Goal: Information Seeking & Learning: Learn about a topic

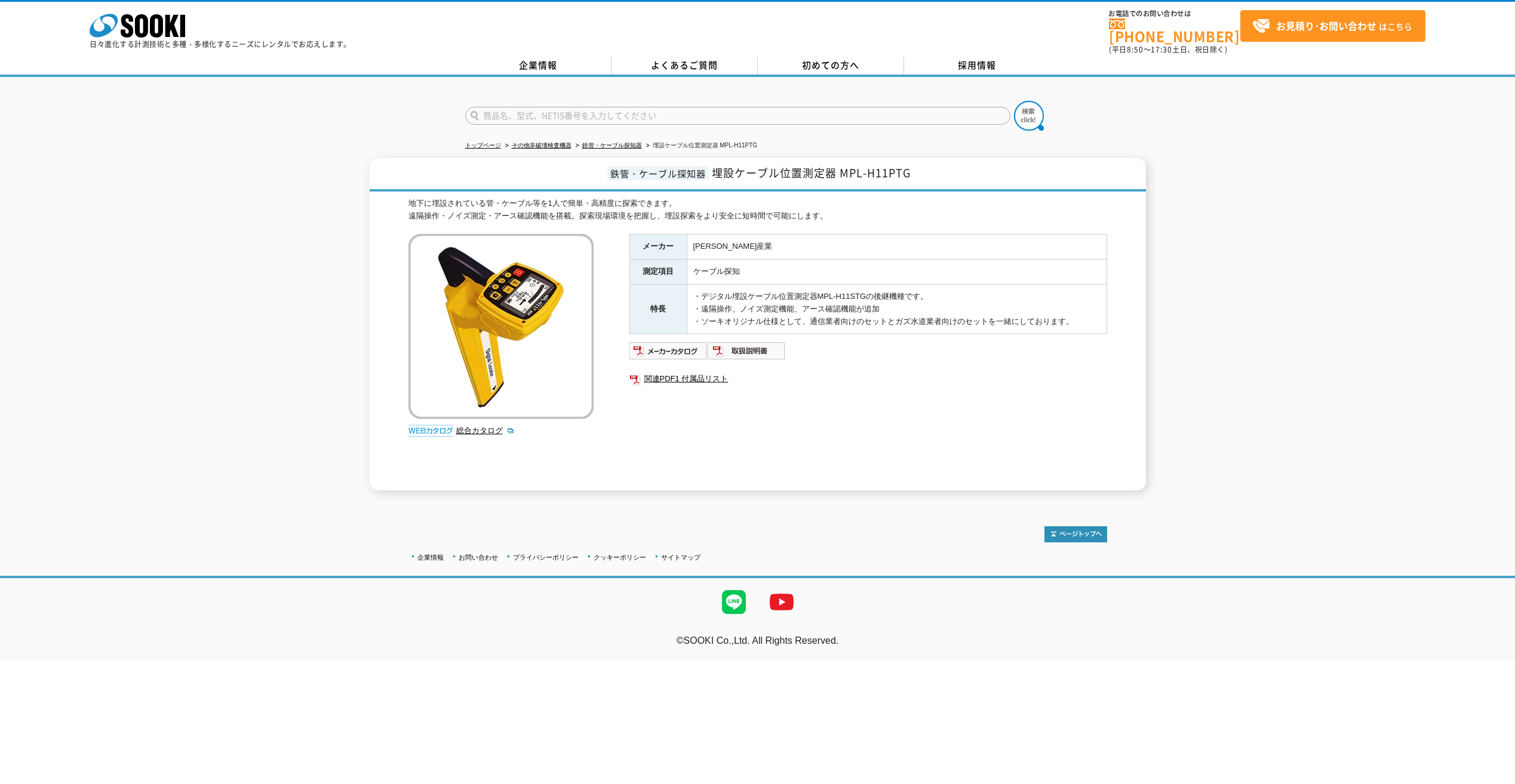
click at [790, 468] on div "メーカー [PERSON_NAME]産業 測定項目 ケーブル探知 特長 ・デジタル埋設ケーブル位置測定器MPL-H11STGの後継機種です。 ・遠隔操作、ノイ…" at bounding box center [868, 362] width 478 height 257
drag, startPoint x: 1332, startPoint y: 450, endPoint x: 1242, endPoint y: 482, distance: 95.5
click at [1332, 450] on div "鉄管・ケーブル探知器 埋設ケーブル位置測定器 MPL-H11PTG 地下に埋設されている管・ケーブル等を1人で簡単・高精度に探索できます。 遠隔操作・ノイズ測…" at bounding box center [757, 324] width 1515 height 332
click at [851, 506] on div "企業情報 お問い合わせ プライバシーポリシー クッキーポリシー サイトマップ ©SOOKI Co.,Ltd. All Rights Reserved. テスト…" at bounding box center [757, 581] width 1515 height 157
click at [1166, 339] on div "鉄管・ケーブル探知器 埋設ケーブル位置測定器 MPL-H11PTG 地下に埋設されている管・ケーブル等を1人で簡単・高精度に探索できます。 遠隔操作・ノイズ測…" at bounding box center [757, 324] width 1515 height 332
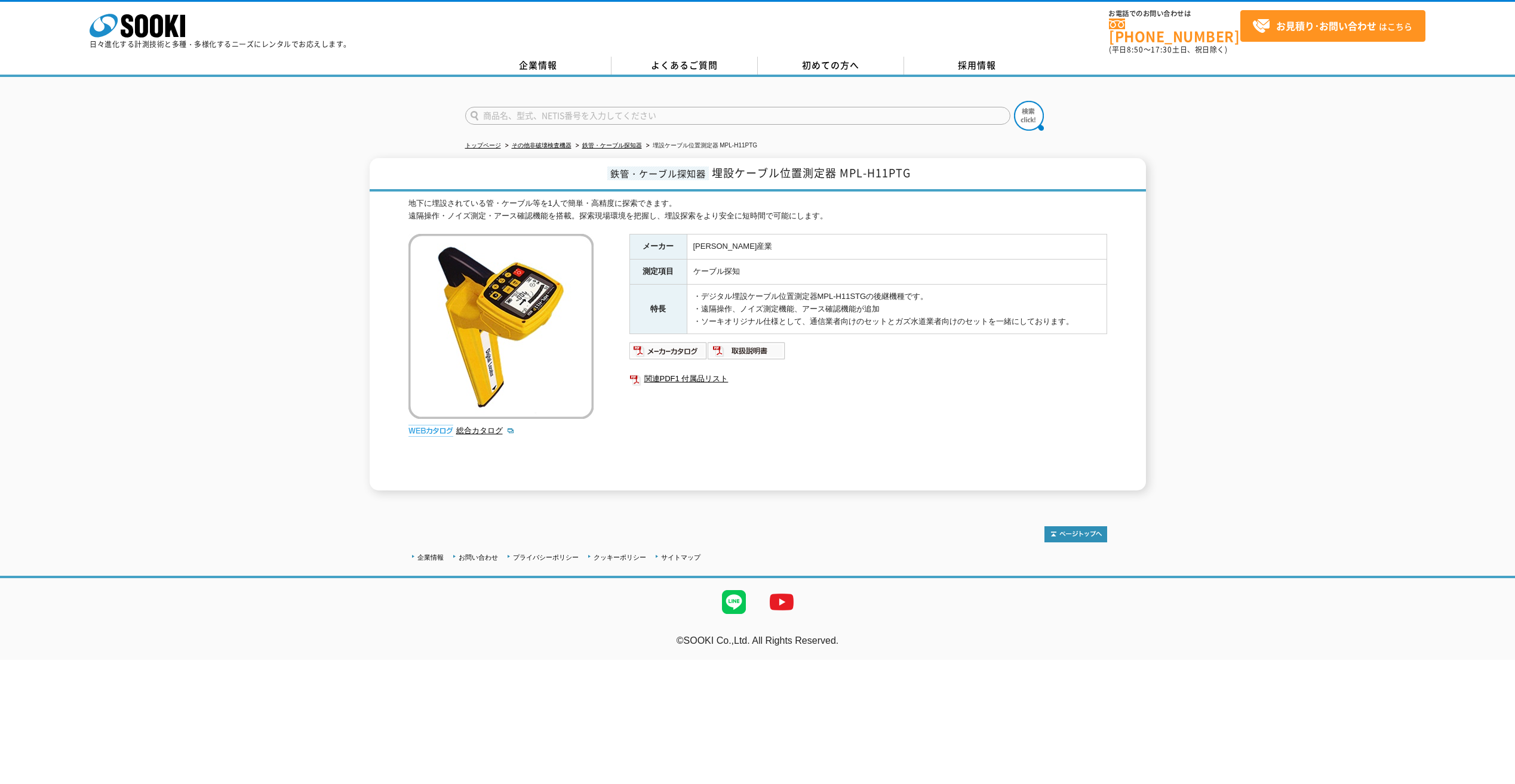
click at [442, 160] on h1 "鉄管・ケーブル探知器 埋設ケーブル位置測定器 MPL-H11PTG" at bounding box center [758, 175] width 776 height 33
click at [1294, 200] on div "鉄管・ケーブル探知器 埋設ケーブル位置測定器 MPL-H11PTG 地下に埋設されている管・ケーブル等を1人で簡単・高精度に探索できます。 遠隔操作・ノイズ測…" at bounding box center [757, 324] width 1515 height 332
drag, startPoint x: 919, startPoint y: 169, endPoint x: 716, endPoint y: 166, distance: 203.0
click at [716, 166] on h1 "鉄管・ケーブル探知器 埋設ケーブル位置測定器 MPL-H11PTG" at bounding box center [758, 175] width 776 height 33
drag, startPoint x: 716, startPoint y: 166, endPoint x: 735, endPoint y: 166, distance: 19.0
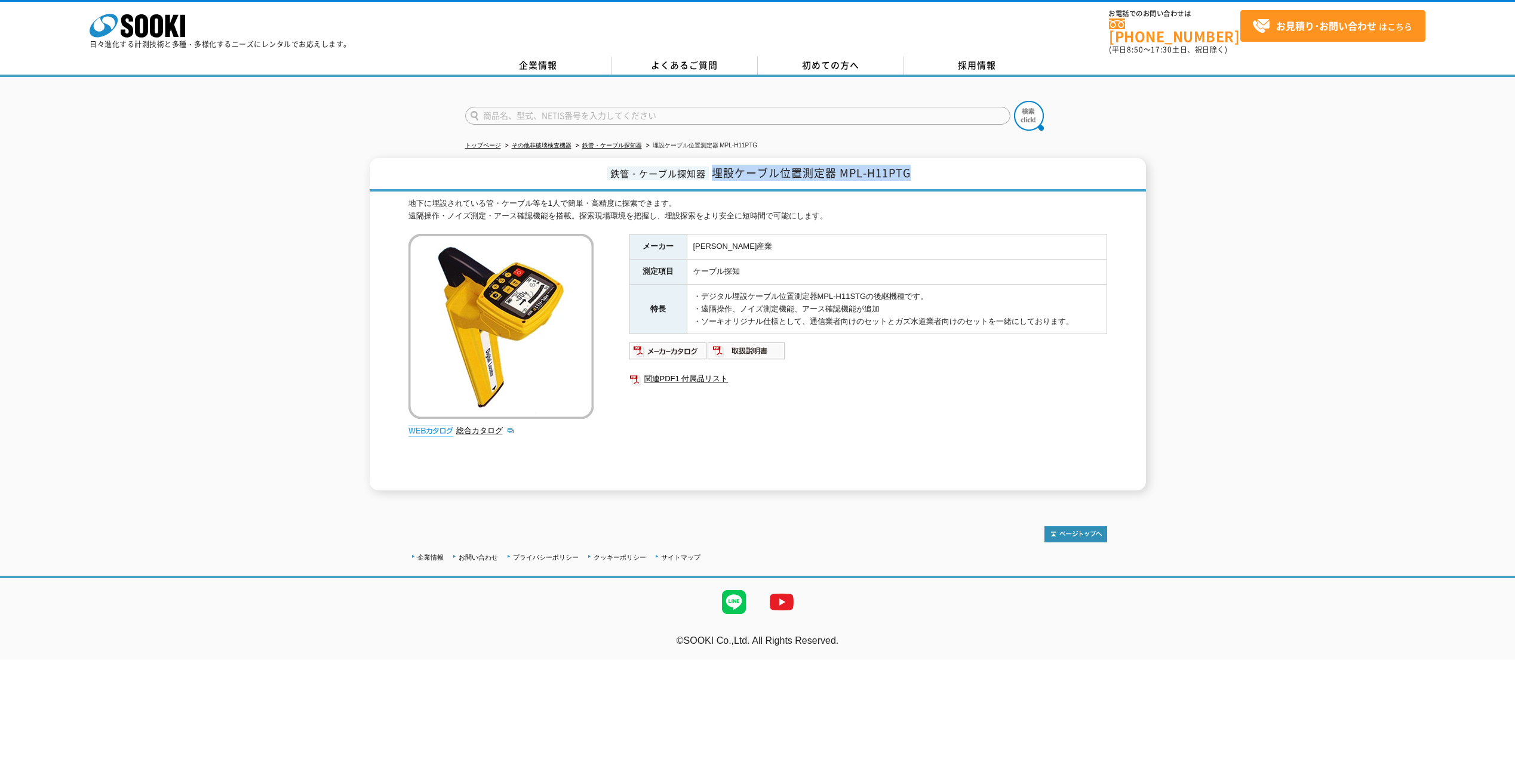
copy span "埋設ケーブル位置測定器 MPL-H11PTG"
click at [1337, 405] on div "鉄管・ケーブル探知器 埋設ケーブル位置測定器 MPL-H11PTG 地下に埋設されている管・ケーブル等を1人で簡単・高精度に探索できます。 遠隔操作・ノイズ測…" at bounding box center [757, 324] width 1515 height 332
